Goal: Check status: Check status

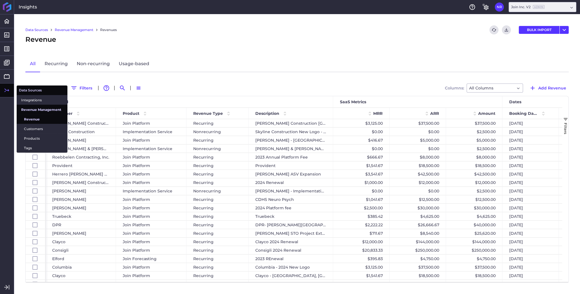
click at [27, 118] on span "Revenue" at bounding box center [43, 119] width 39 height 6
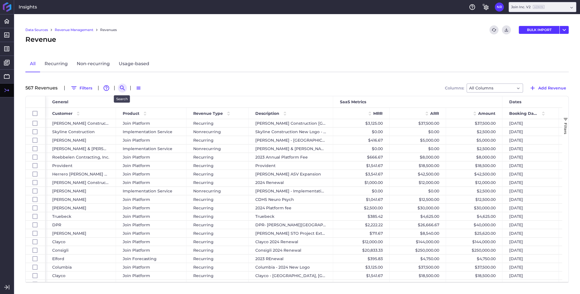
click at [120, 87] on icon "Search by" at bounding box center [122, 88] width 7 height 7
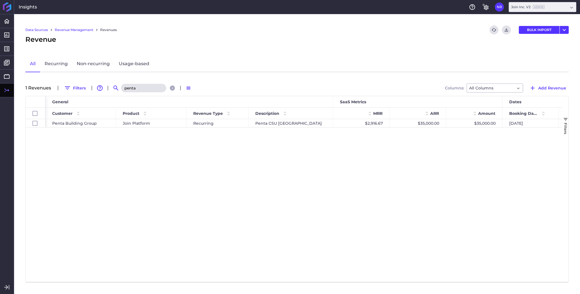
drag, startPoint x: 139, startPoint y: 89, endPoint x: 92, endPoint y: 87, distance: 46.6
click at [121, 87] on input "penta" at bounding box center [143, 88] width 45 height 8
type input "bradsfield"
click at [172, 87] on icon "Close search" at bounding box center [174, 88] width 4 height 4
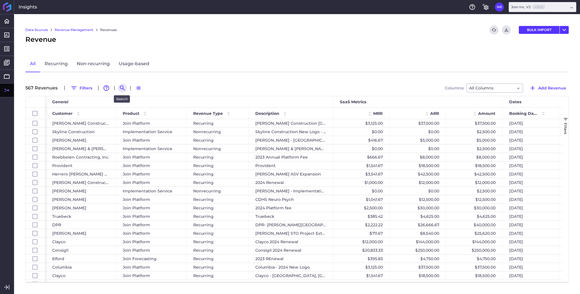
click at [122, 87] on icon "Search by" at bounding box center [122, 88] width 7 height 7
click at [137, 87] on input at bounding box center [149, 88] width 45 height 8
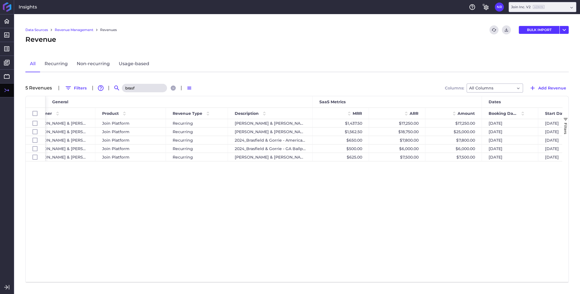
scroll to position [0, 38]
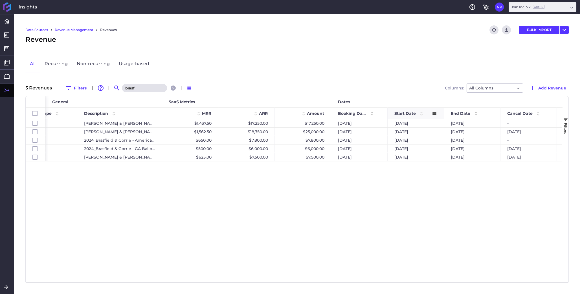
type input "brasf"
click at [420, 112] on span at bounding box center [421, 113] width 7 height 7
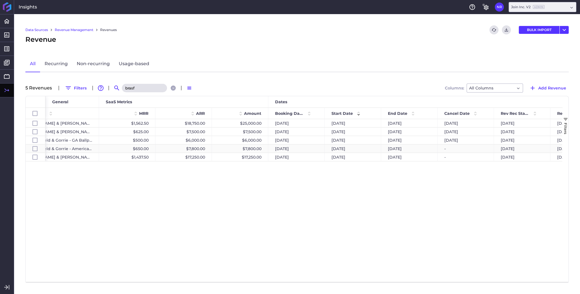
click at [238, 149] on div "$7,800.00" at bounding box center [240, 148] width 56 height 8
checkbox input "false"
checkbox input "true"
checkbox input "false"
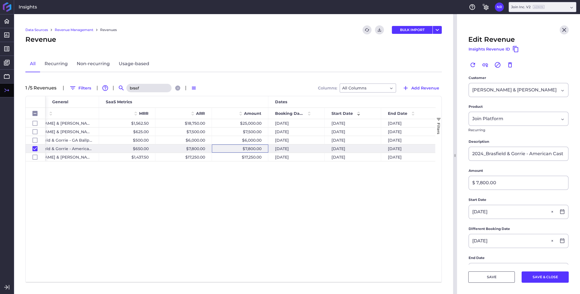
click at [388, 223] on div "[DATE] - [DATE] [DATE] $17,250.00 $17,250.00 $1,437.50 [PERSON_NAME] & [PERSON_…" at bounding box center [240, 200] width 390 height 163
click at [455, 26] on button "Close" at bounding box center [563, 29] width 9 height 9
checkbox input "false"
